Goal: Task Accomplishment & Management: Manage account settings

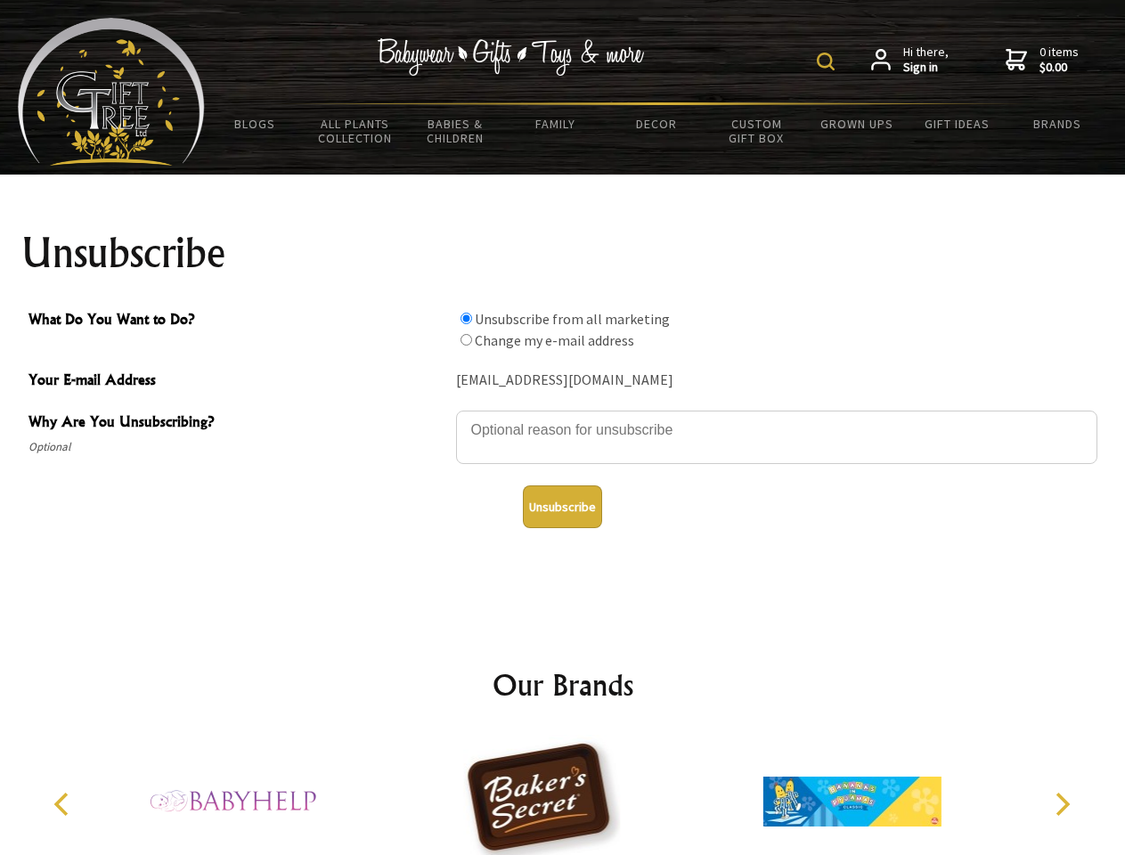
click at [828, 61] on img at bounding box center [826, 62] width 18 height 18
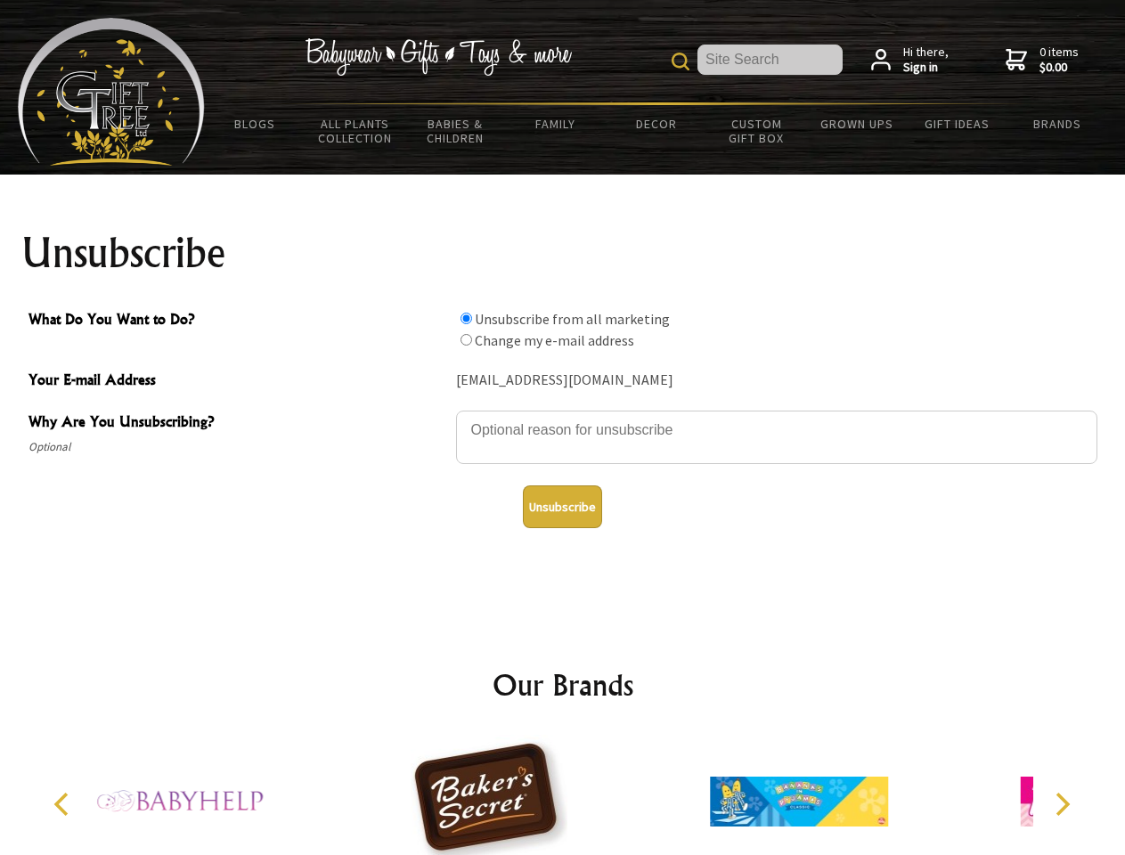
click at [563, 417] on textarea "Why Are You Unsubscribing?" at bounding box center [776, 436] width 641 height 53
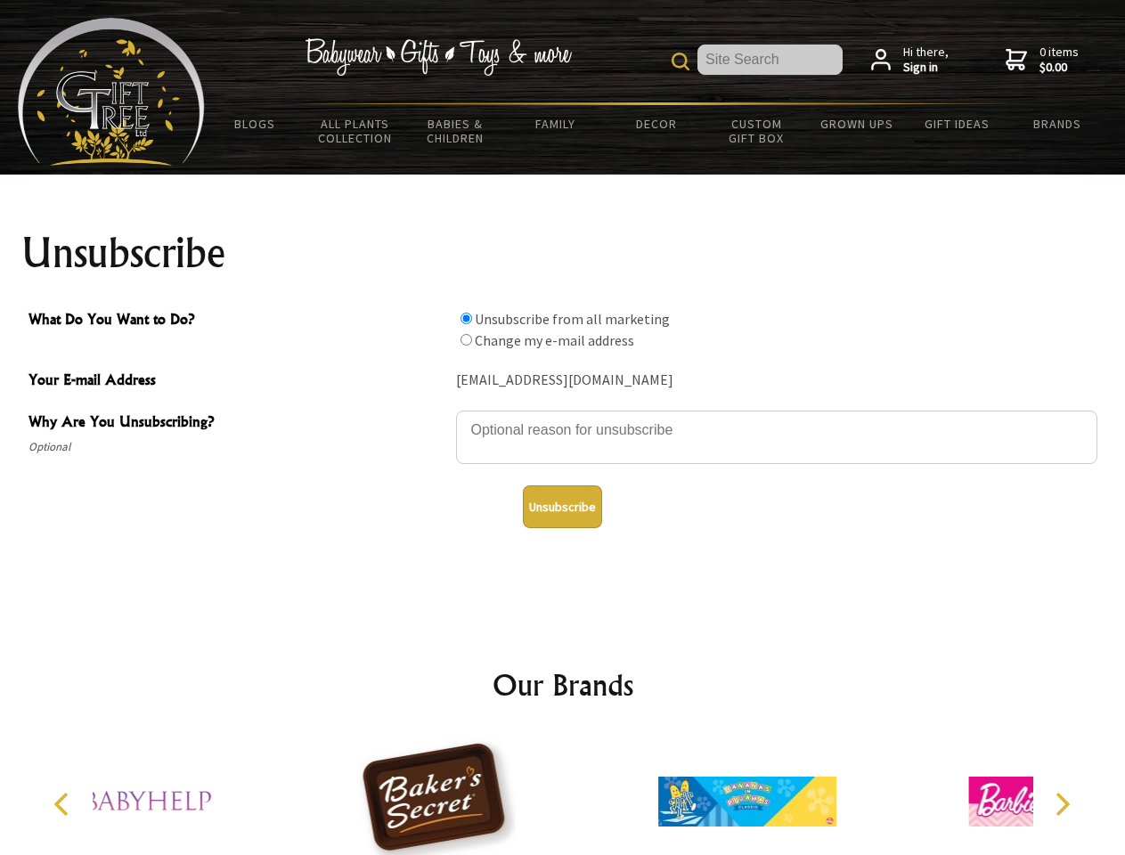
click at [466, 318] on input "What Do You Want to Do?" at bounding box center [466, 319] width 12 height 12
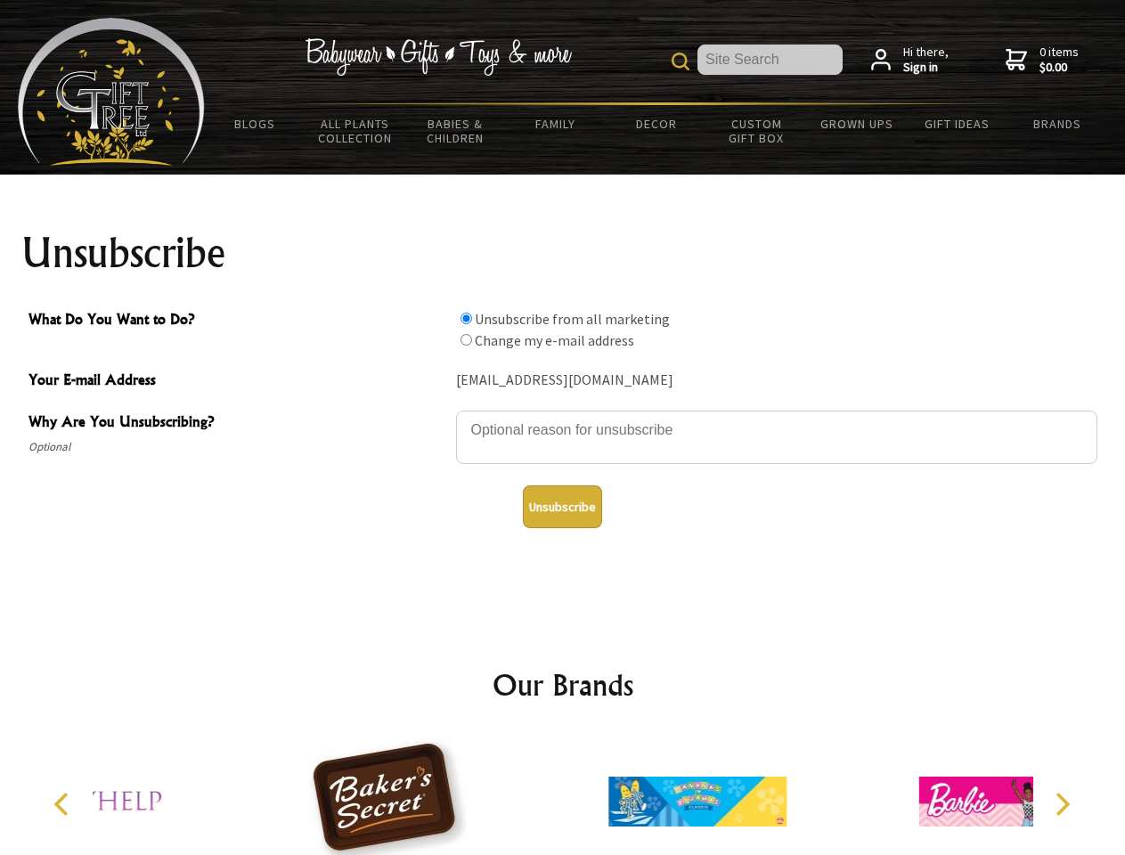
click at [466, 339] on input "What Do You Want to Do?" at bounding box center [466, 340] width 12 height 12
radio input "true"
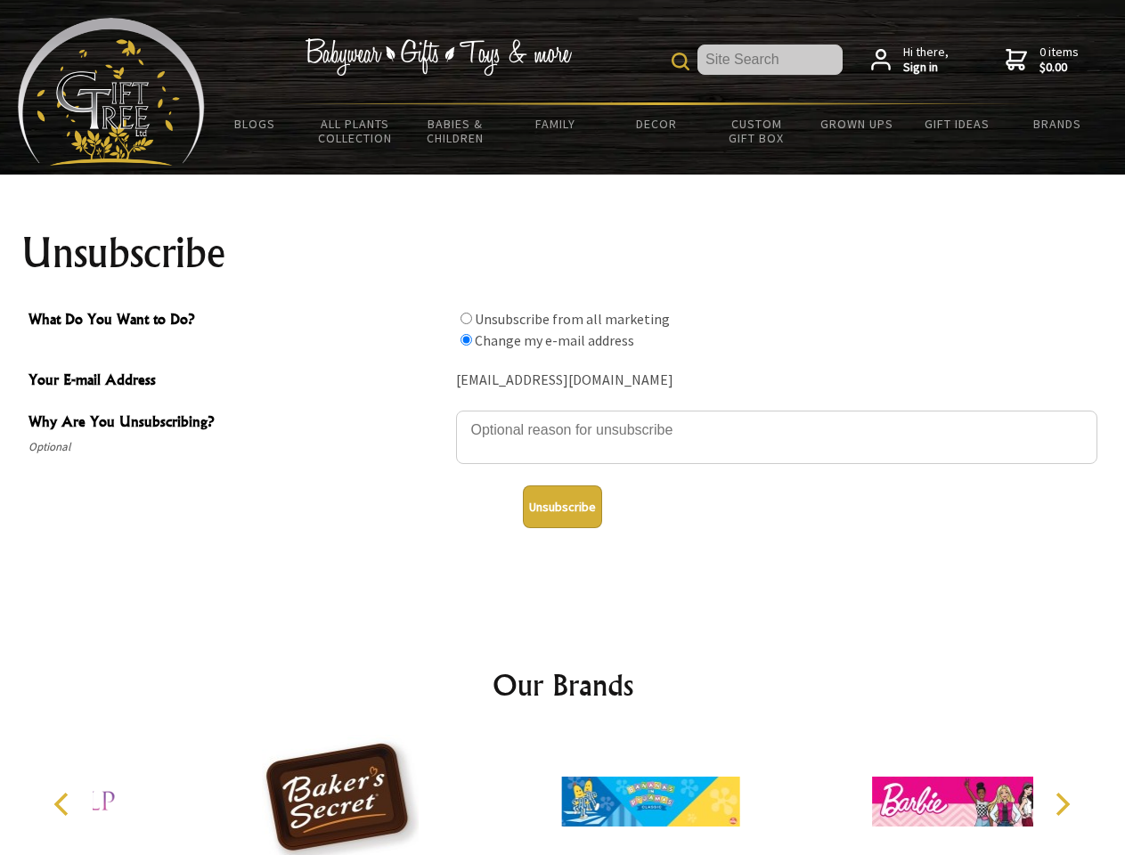
click at [562, 507] on button "Unsubscribe" at bounding box center [562, 506] width 79 height 43
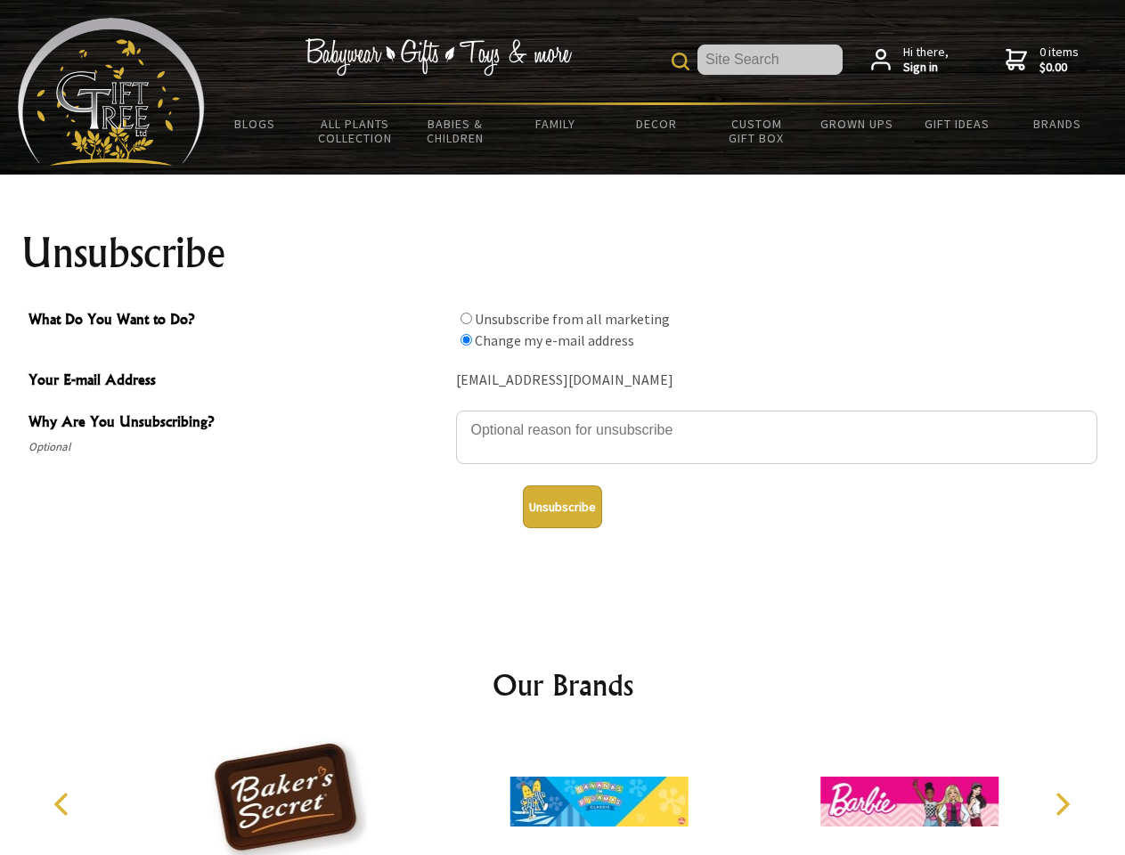
click at [64, 804] on icon "Previous" at bounding box center [63, 803] width 23 height 23
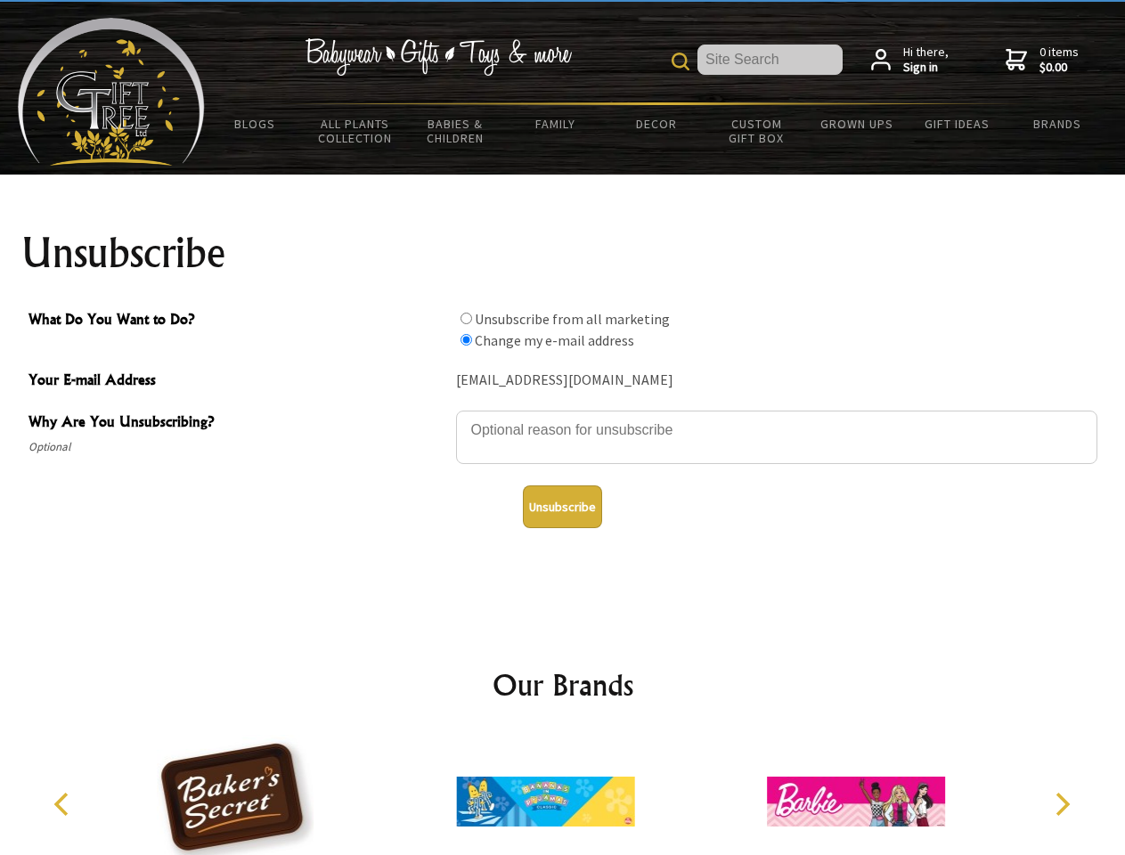
click at [1061, 804] on icon "Next" at bounding box center [1060, 803] width 23 height 23
